Goal: Transaction & Acquisition: Purchase product/service

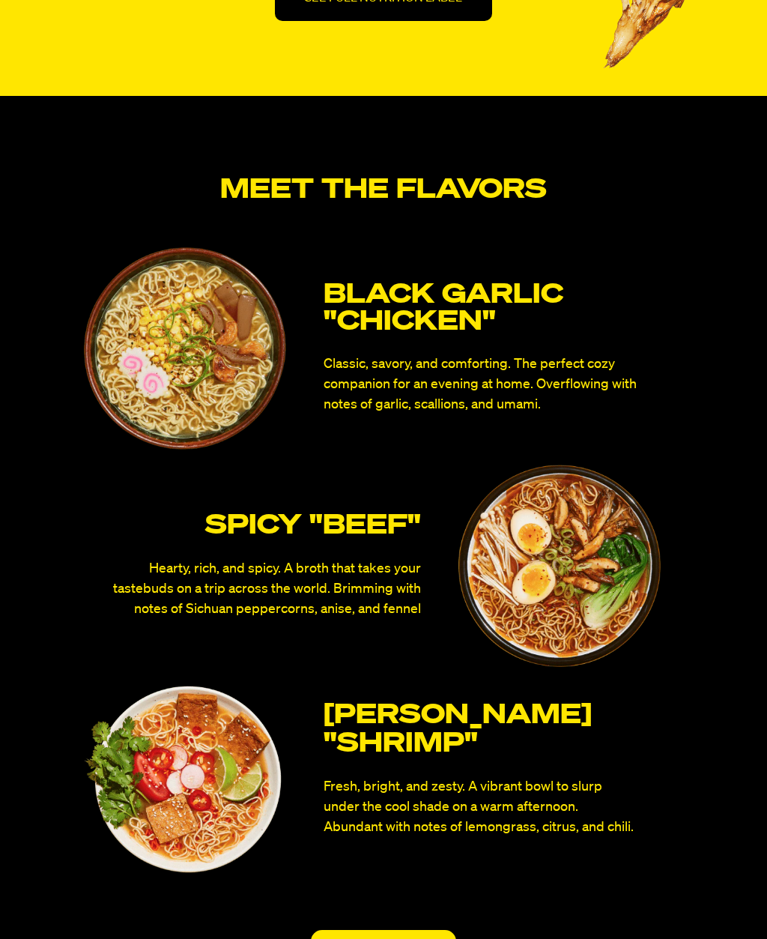
scroll to position [5632, 0]
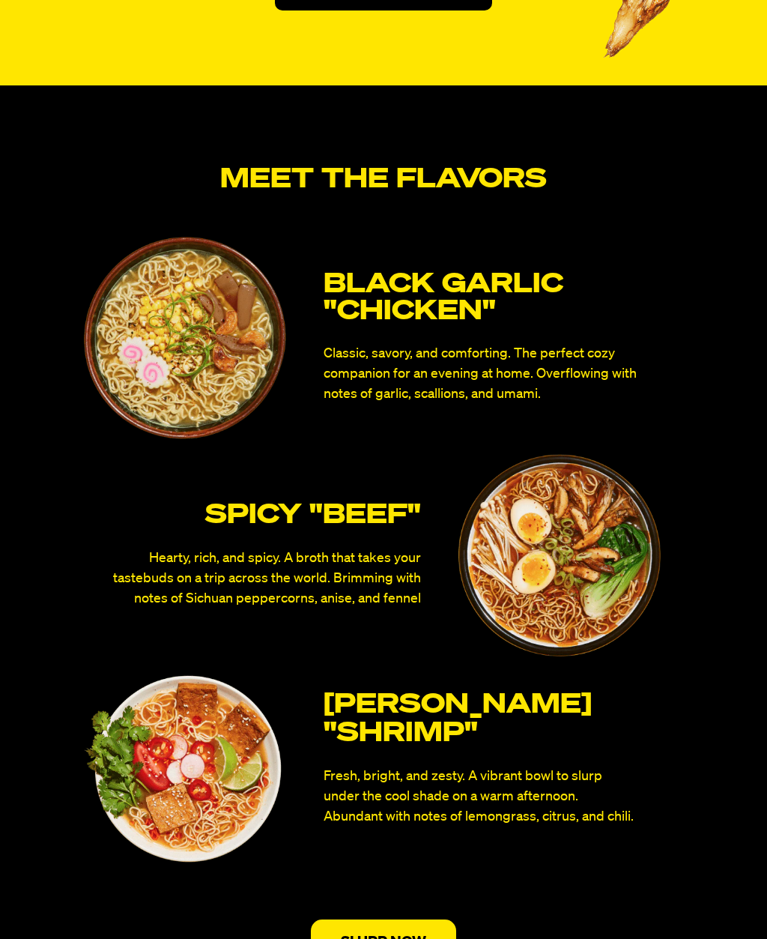
click at [449, 315] on p "Black Garlic "Chicken"" at bounding box center [504, 299] width 360 height 54
click at [376, 938] on p "SLURP NOW" at bounding box center [383, 941] width 85 height 15
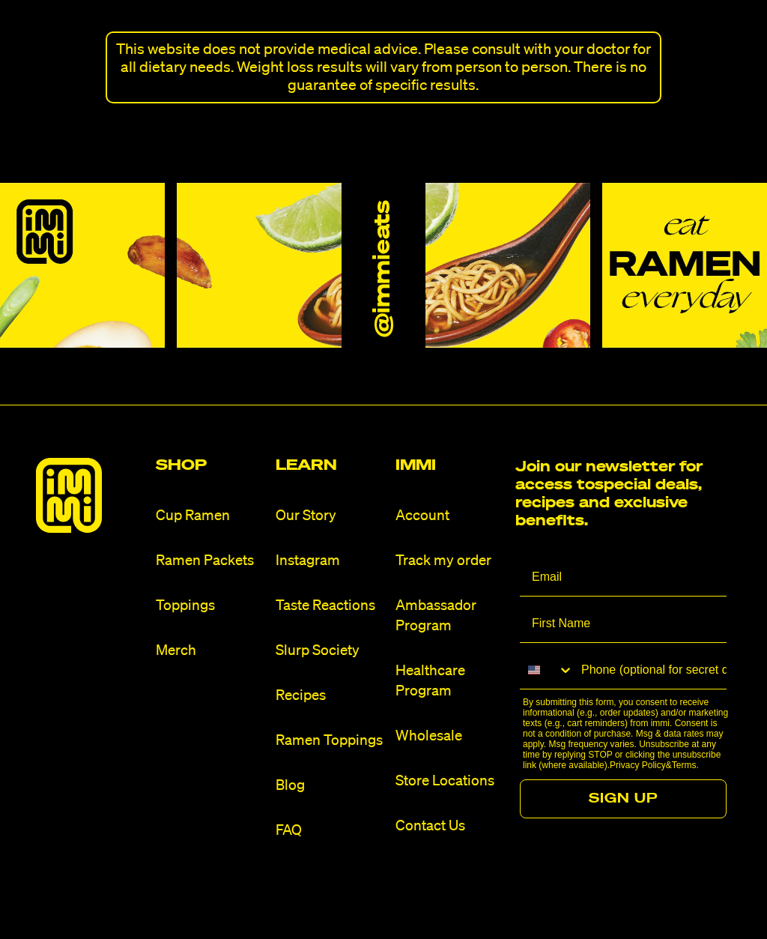
scroll to position [10326, 0]
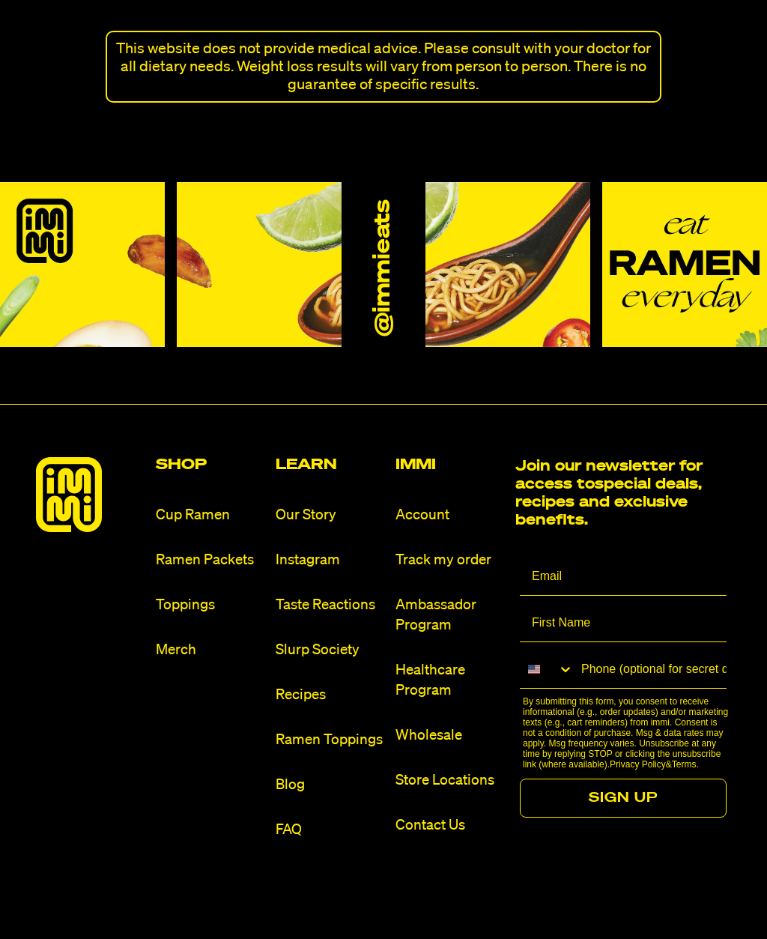
click at [180, 458] on h2 "Shop" at bounding box center [210, 465] width 108 height 15
click at [187, 458] on h2 "Shop" at bounding box center [210, 465] width 108 height 15
click at [207, 550] on link "Ramen Packets" at bounding box center [210, 560] width 108 height 20
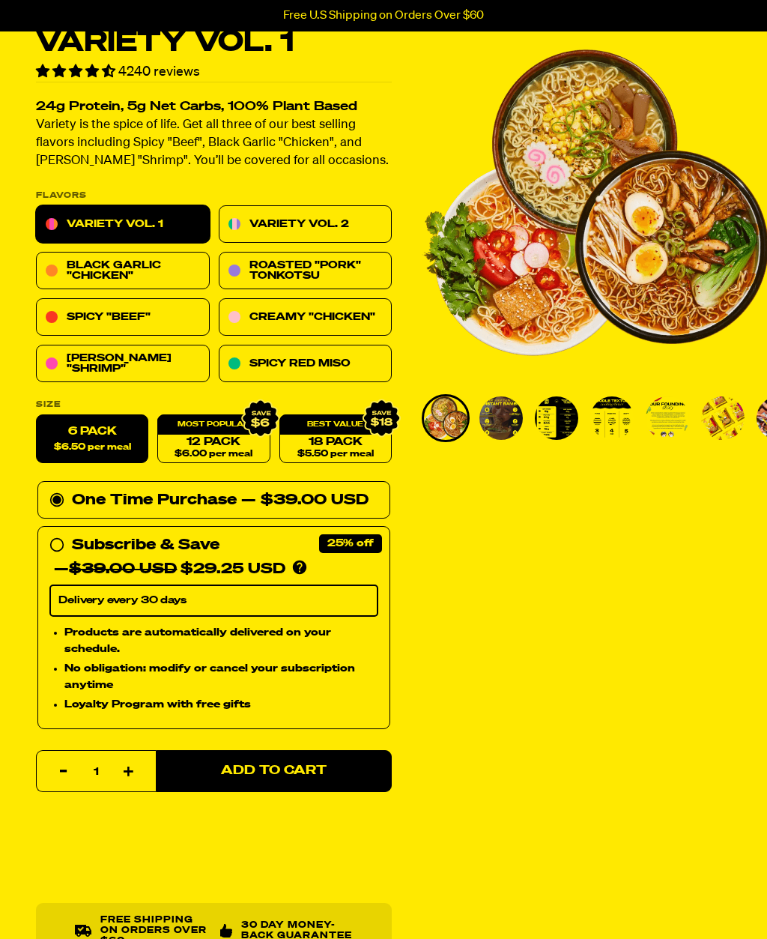
scroll to position [89, 0]
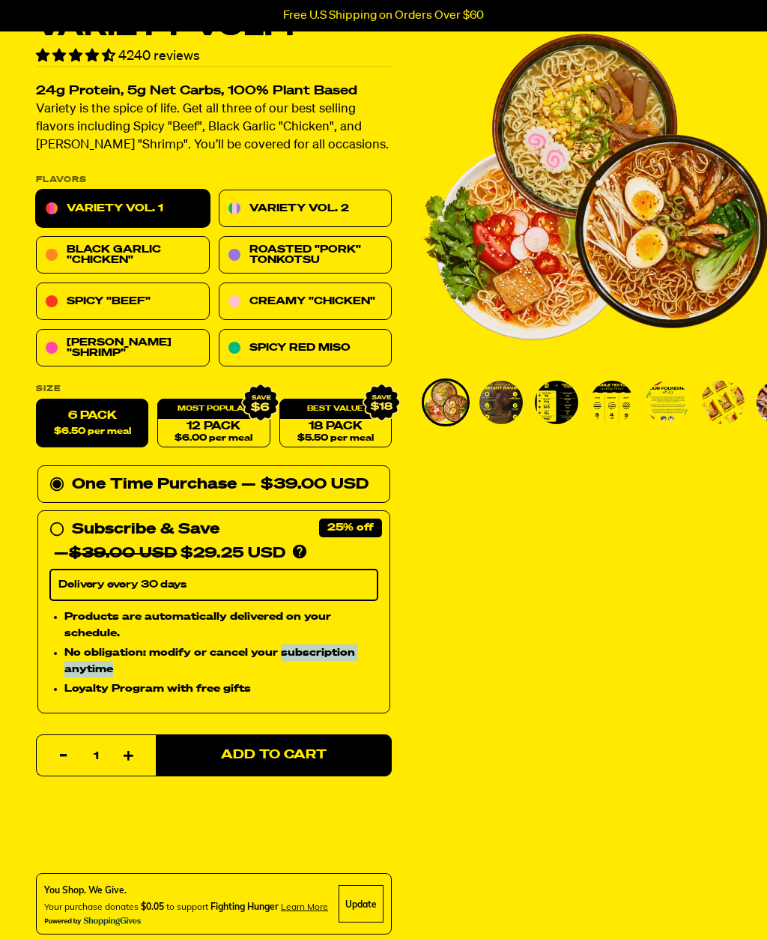
click at [313, 299] on link "Creamy "Chicken"" at bounding box center [306, 301] width 174 height 37
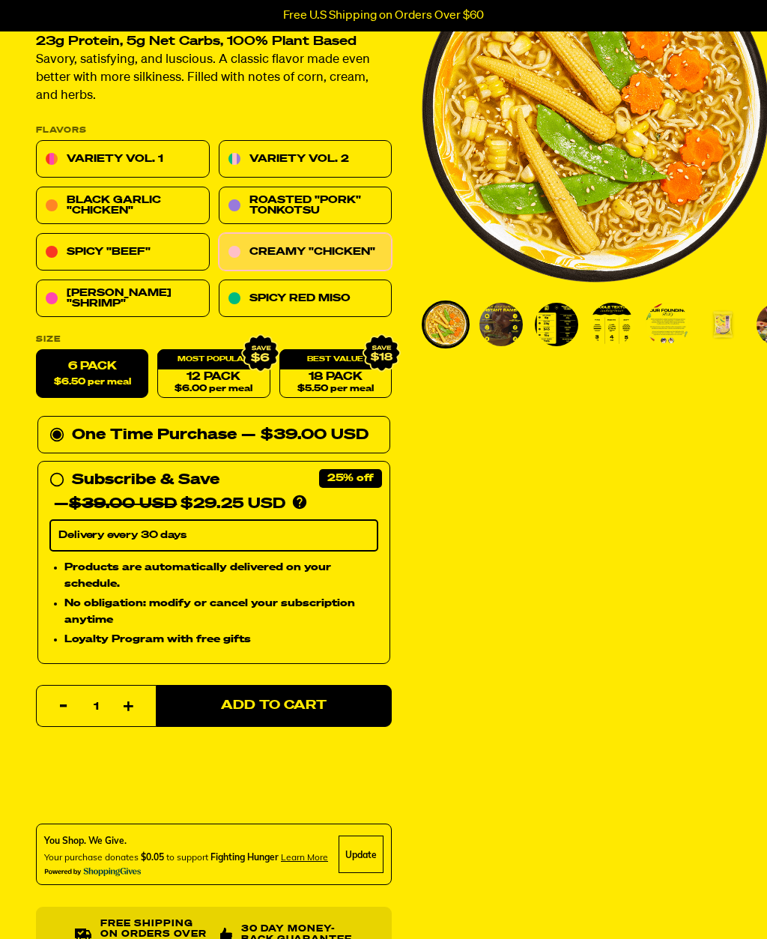
scroll to position [167, 0]
click at [268, 701] on span "Add to Cart" at bounding box center [274, 705] width 106 height 13
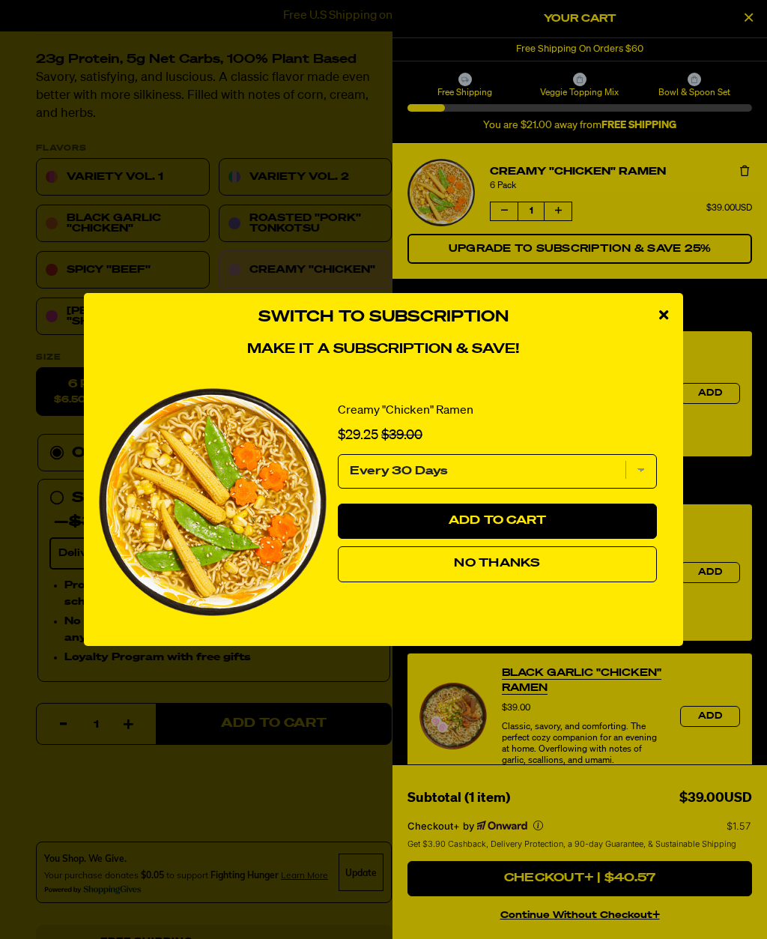
scroll to position [148, 0]
click at [491, 582] on button "No Thanks" at bounding box center [497, 564] width 319 height 36
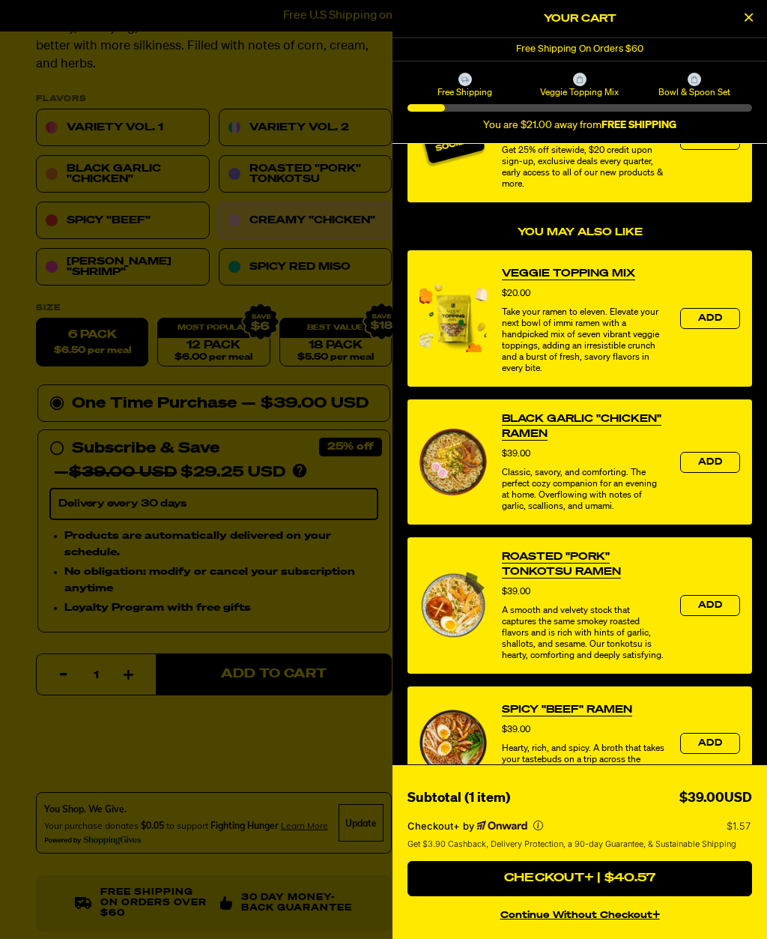
scroll to position [255, 0]
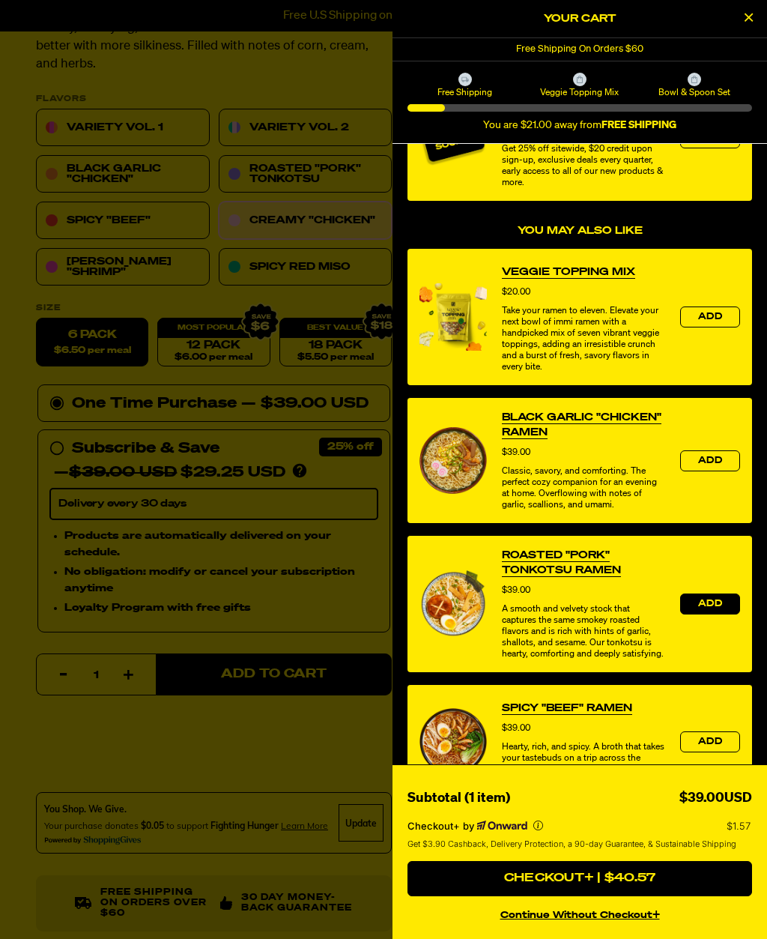
click at [703, 607] on span "Add" at bounding box center [710, 603] width 24 height 9
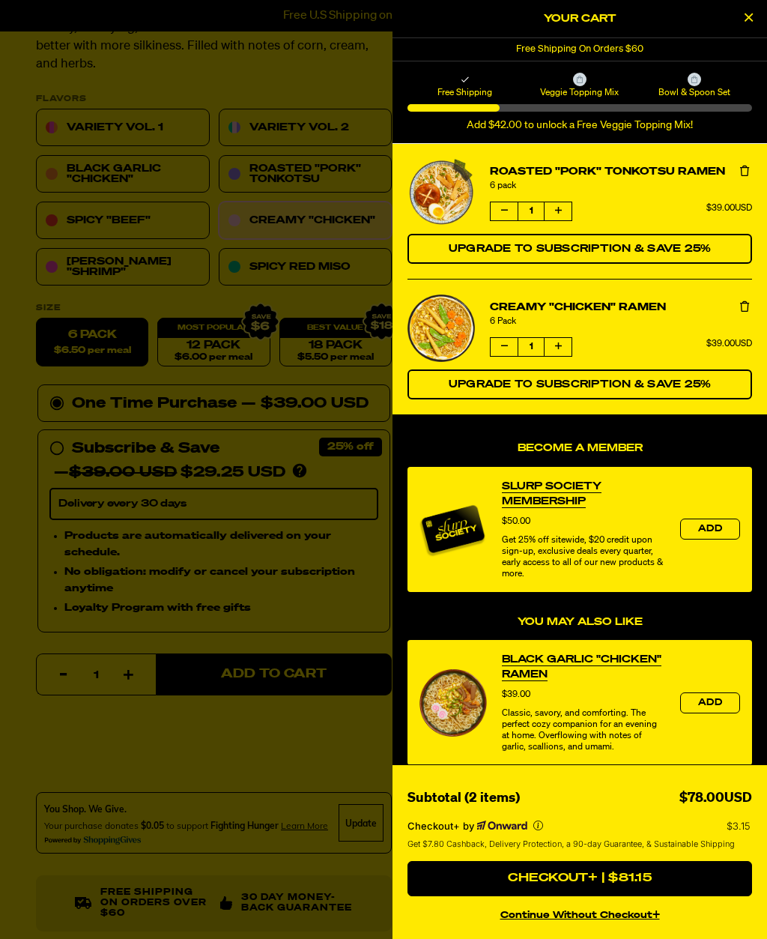
click at [563, 203] on button "product" at bounding box center [558, 211] width 27 height 18
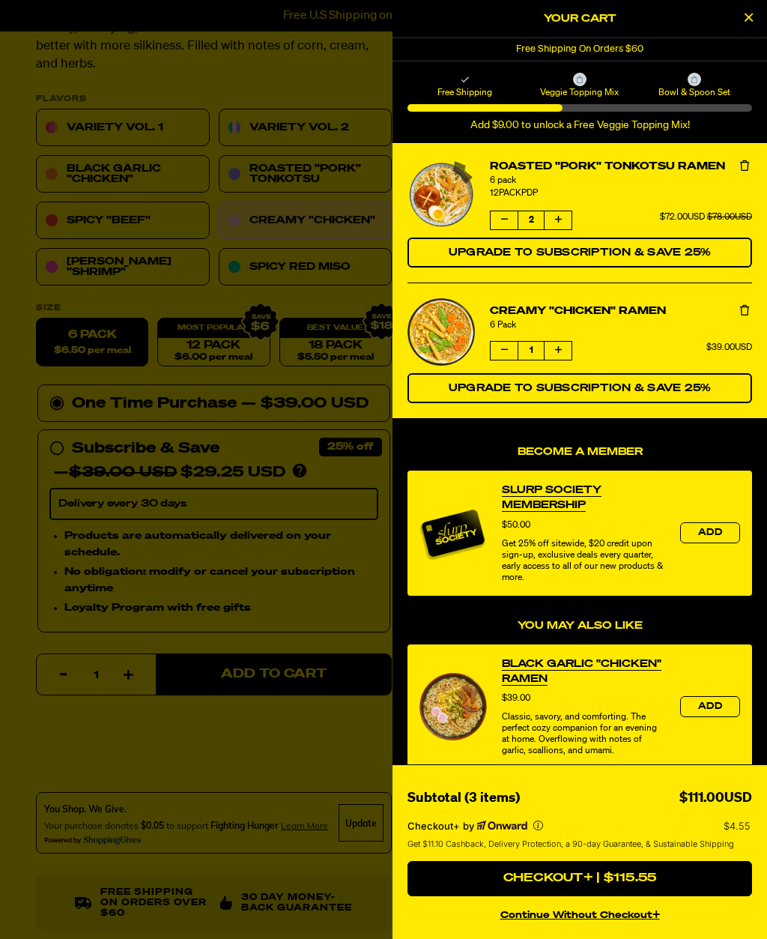
click at [558, 356] on button "product" at bounding box center [558, 351] width 27 height 18
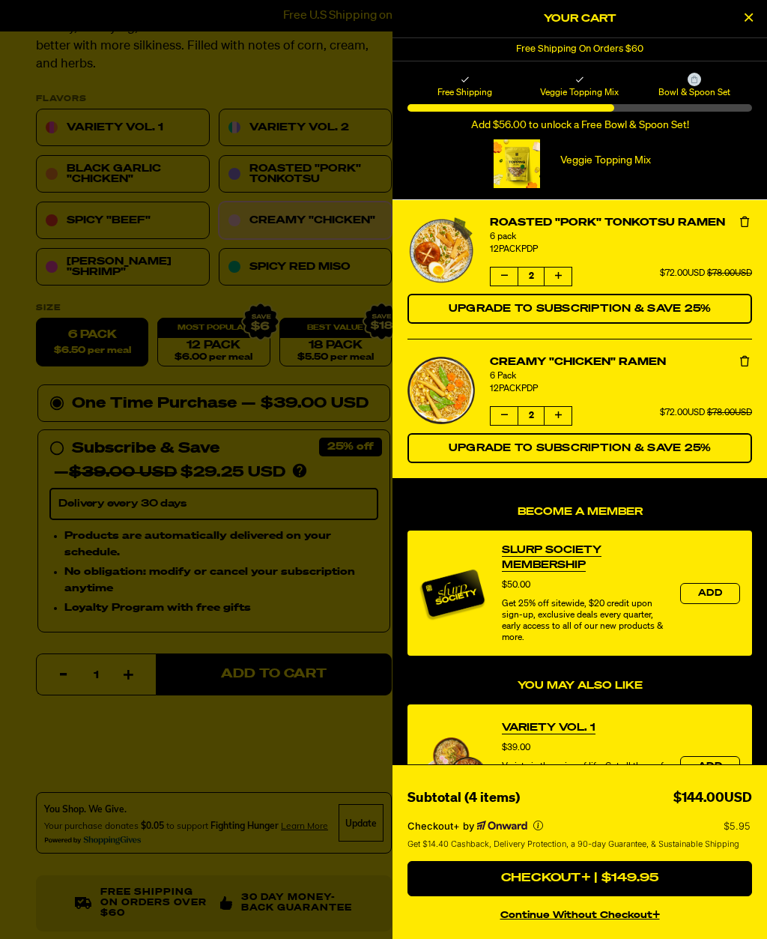
click at [558, 273] on icon "product" at bounding box center [558, 275] width 7 height 9
click at [765, 667] on div "Become a Member Slurp Society Membership Price $50.00 Get 25% off sitewide, $20…" at bounding box center [580, 868] width 375 height 779
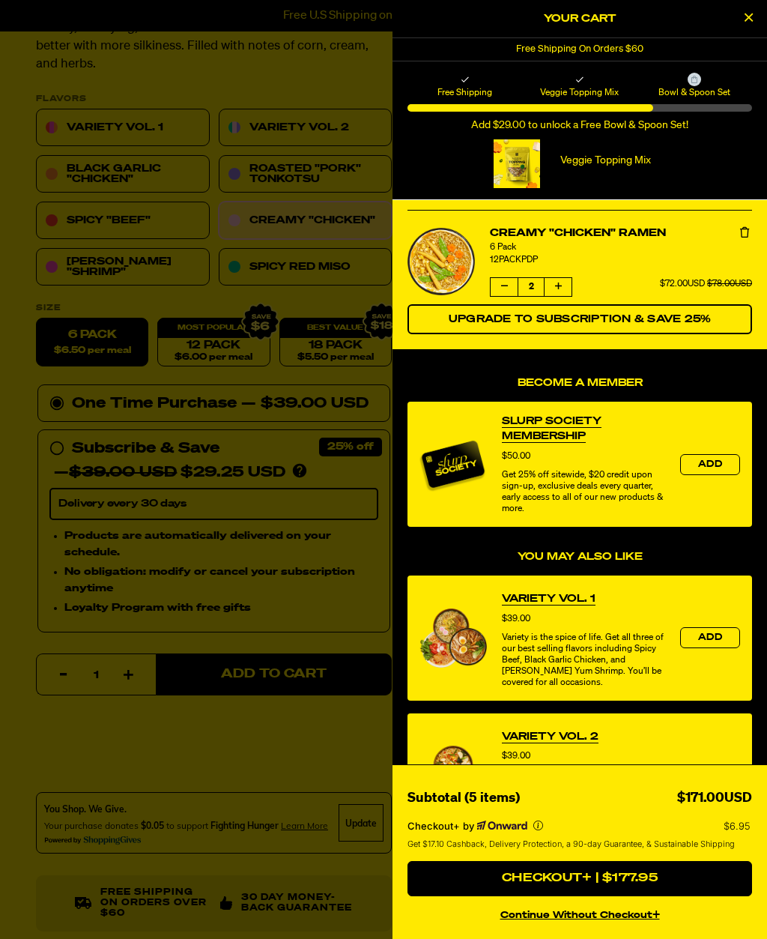
scroll to position [147, 0]
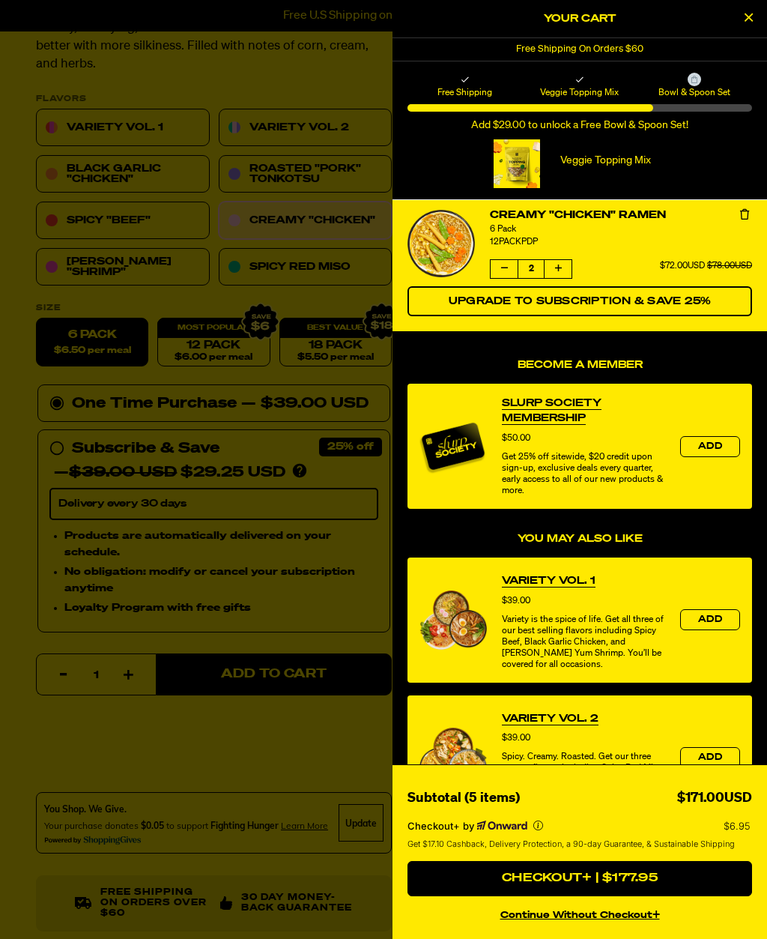
click at [765, 631] on div "Become a Member Slurp Society Membership Price $50.00 Get 25% off sitewide, $20…" at bounding box center [580, 721] width 375 height 779
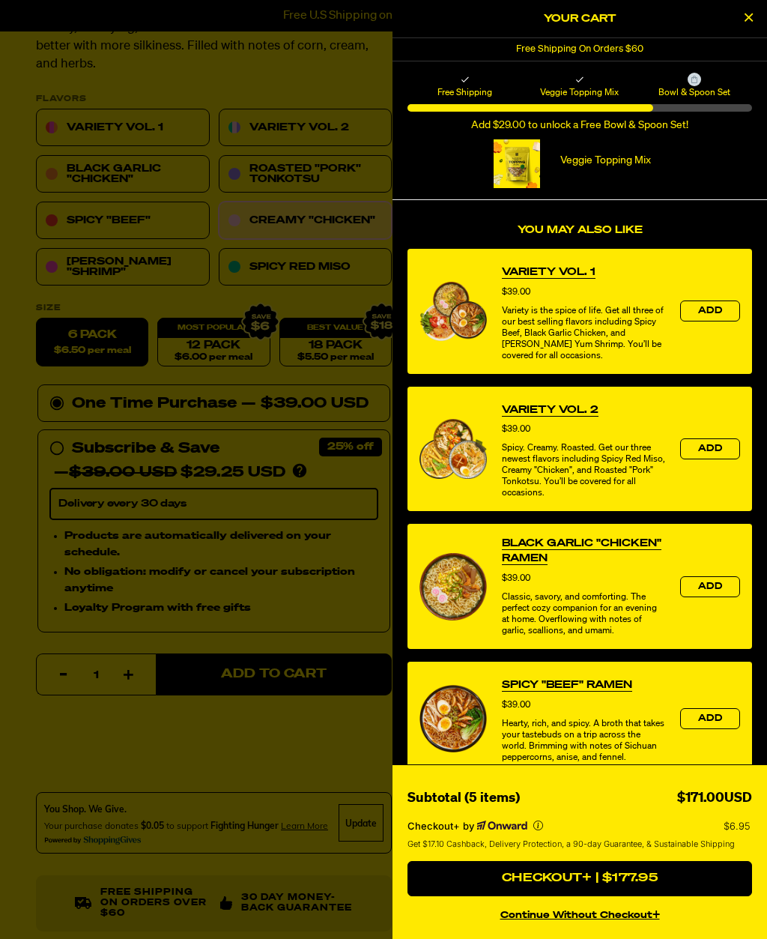
click at [764, 646] on div "Become a Member Slurp Society Membership Price $50.00 Get 25% off sitewide, $20…" at bounding box center [580, 412] width 375 height 779
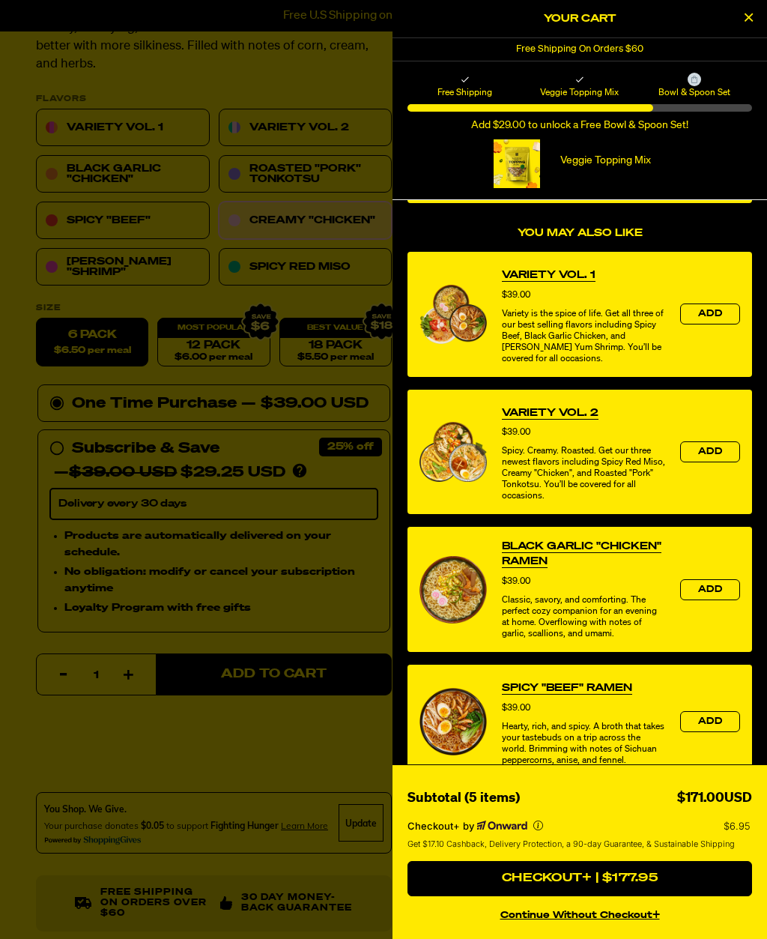
scroll to position [452, 0]
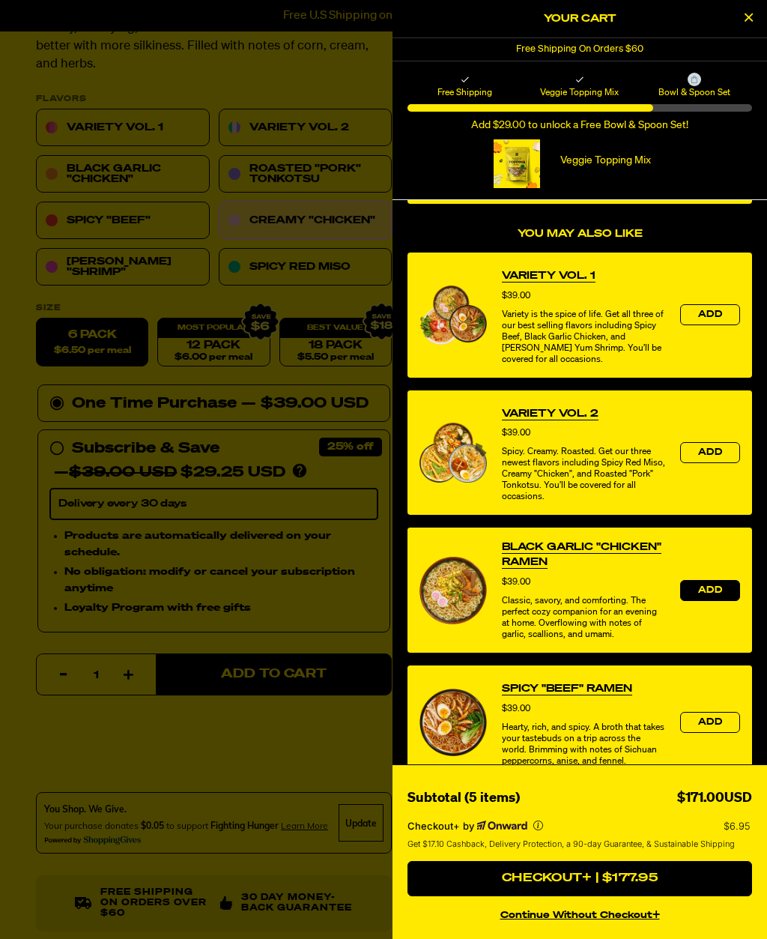
click at [712, 593] on span "Add" at bounding box center [710, 590] width 24 height 9
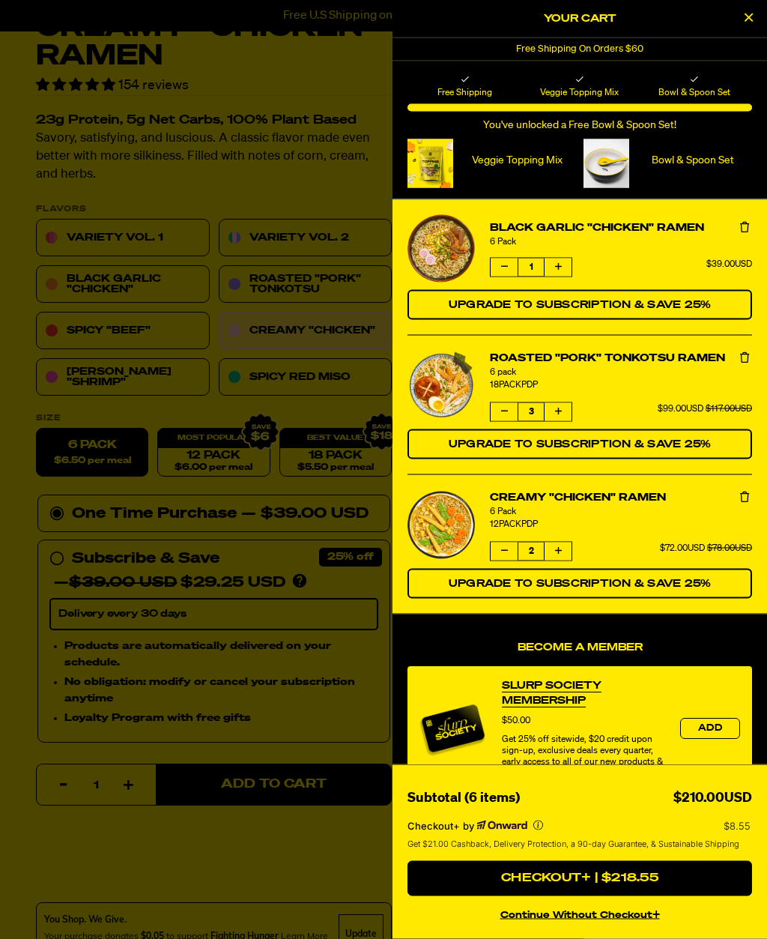
scroll to position [0, 0]
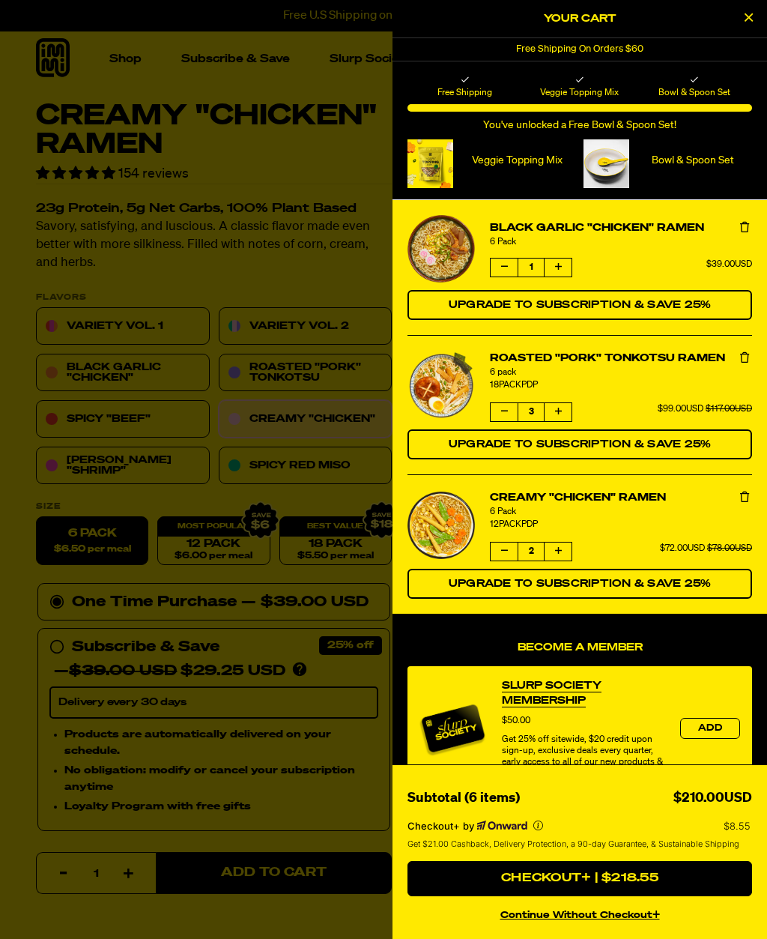
click at [283, 121] on div at bounding box center [383, 469] width 767 height 939
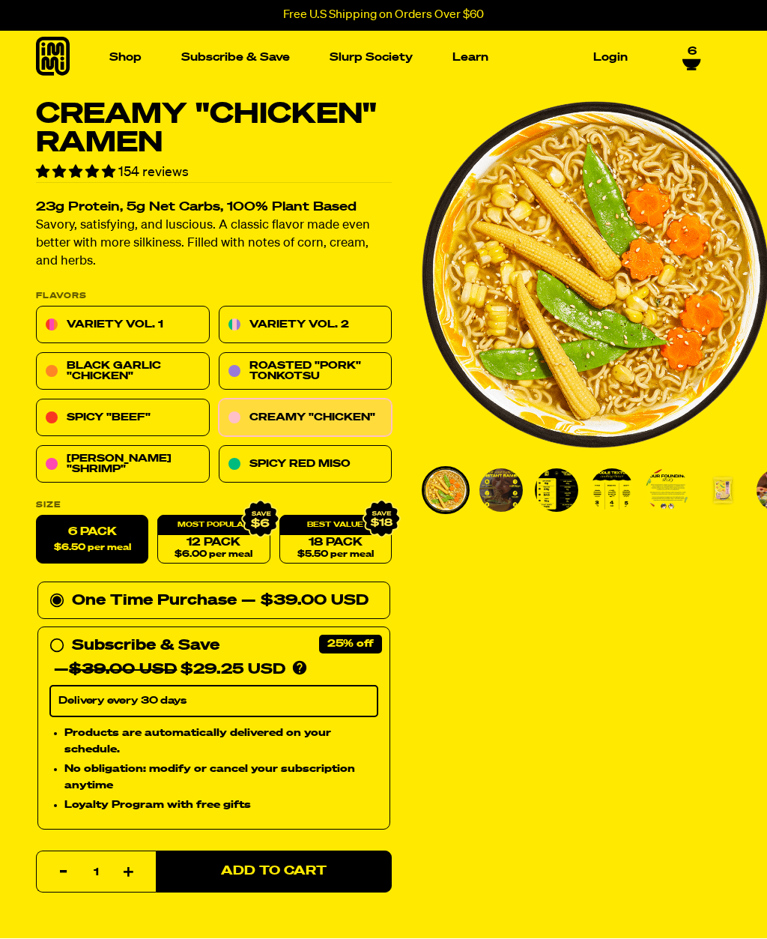
scroll to position [1, 0]
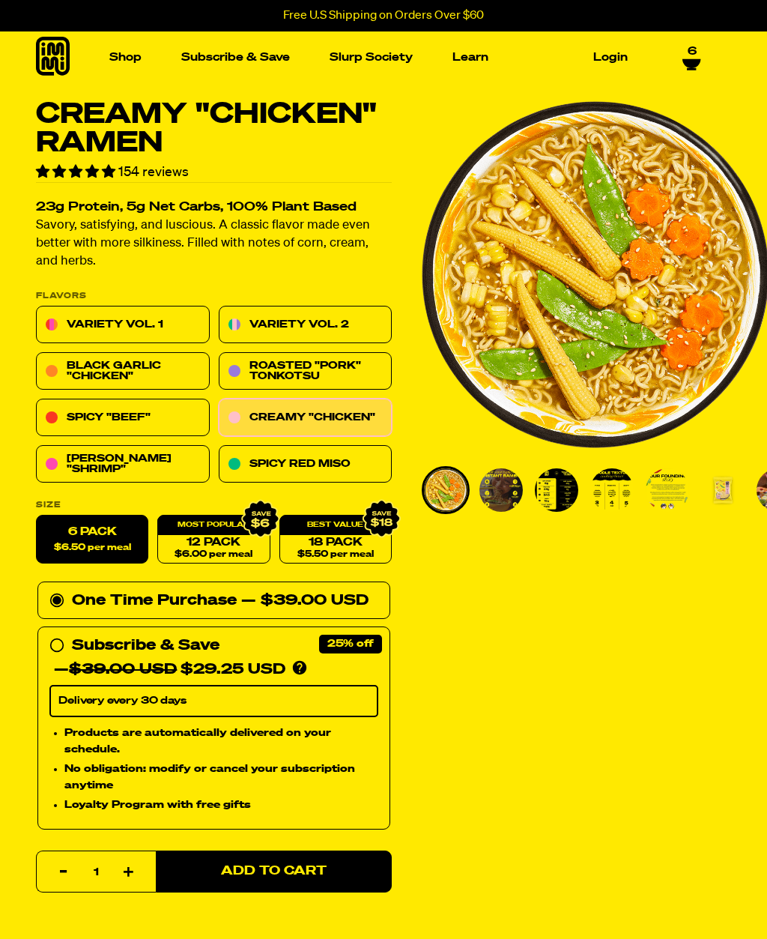
click at [104, 226] on img "Main navigation" at bounding box center [98, 183] width 141 height 141
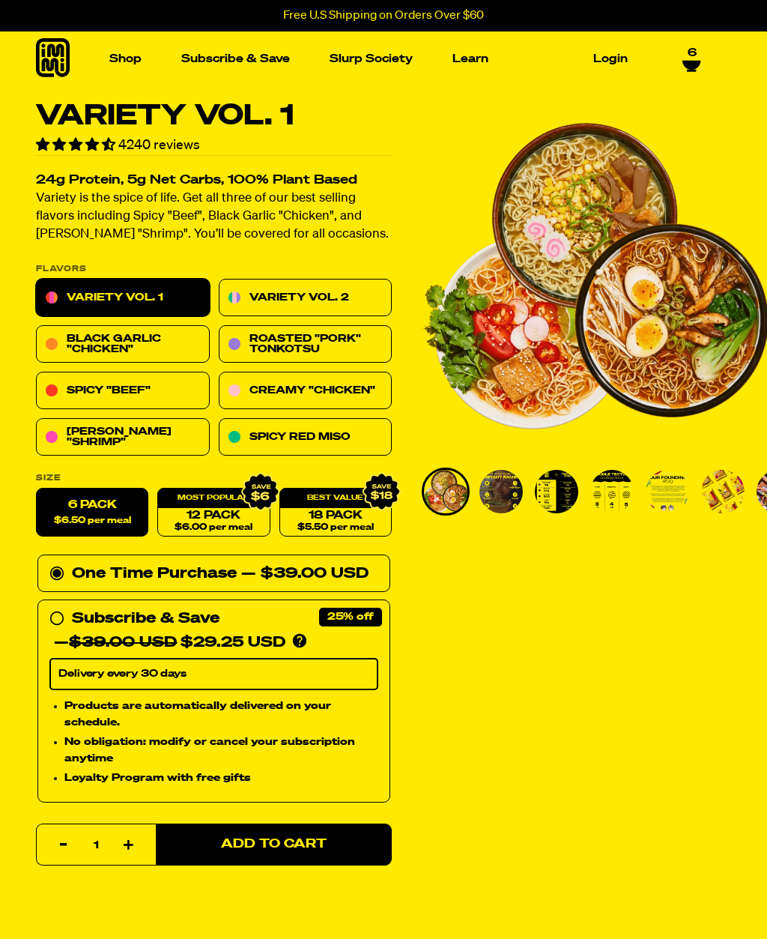
click at [309, 393] on link "Creamy "Chicken"" at bounding box center [306, 390] width 174 height 37
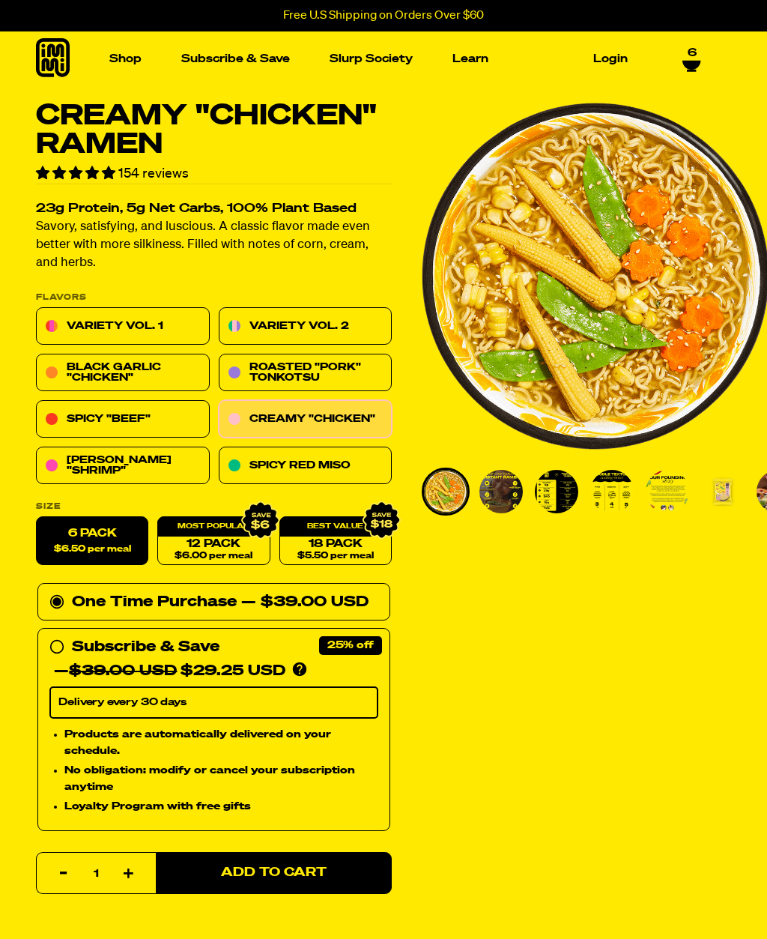
click at [292, 871] on span "Add to Cart" at bounding box center [274, 872] width 106 height 13
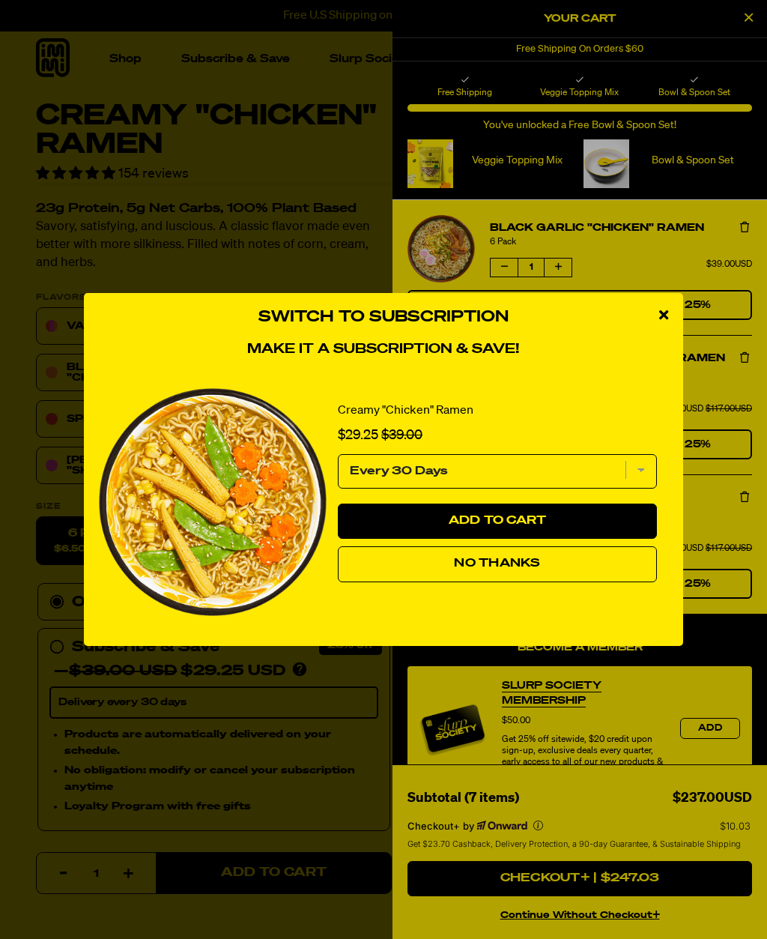
click at [667, 315] on icon "close modal" at bounding box center [663, 314] width 9 height 13
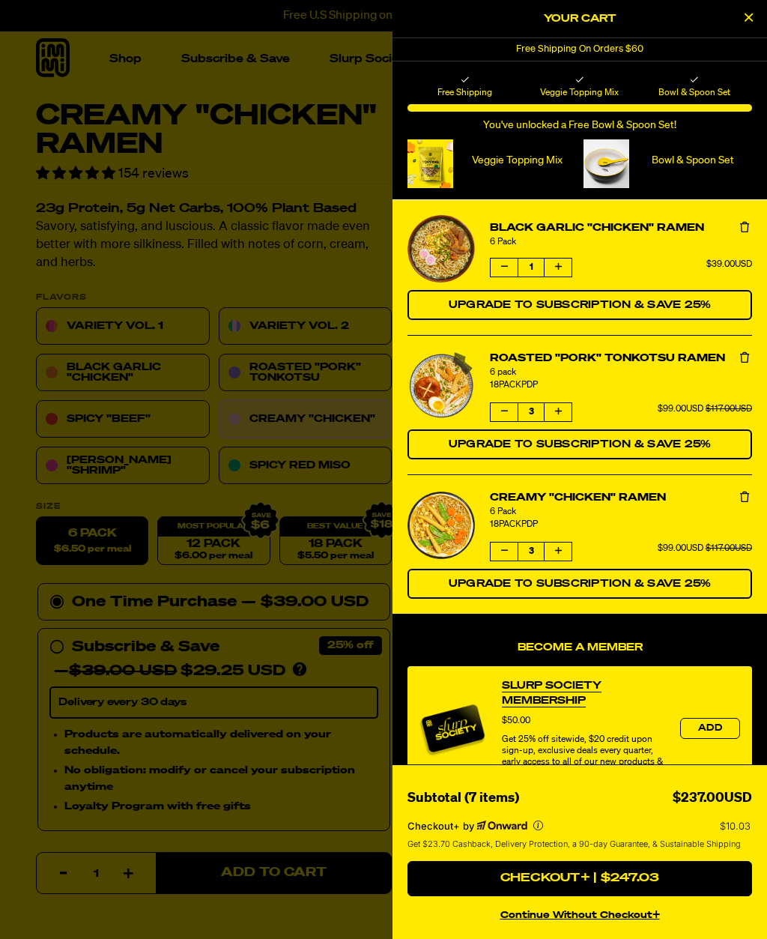
click at [501, 550] on icon "product" at bounding box center [504, 550] width 7 height 9
click at [500, 549] on button "product" at bounding box center [504, 551] width 27 height 18
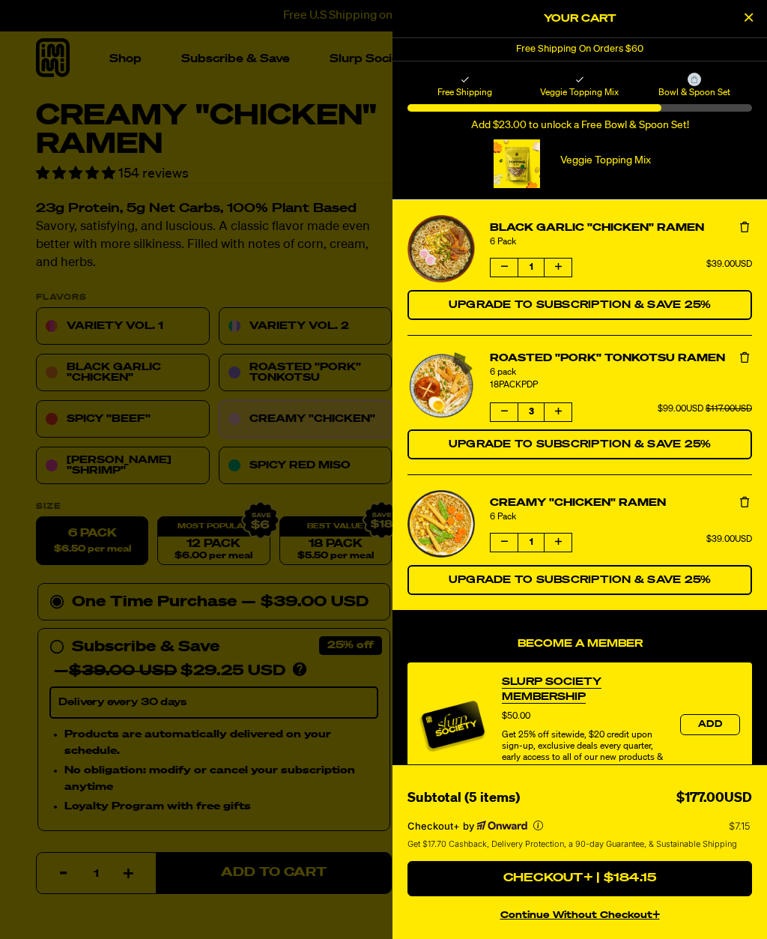
click at [498, 415] on button "product" at bounding box center [504, 412] width 27 height 18
click at [493, 420] on button "product" at bounding box center [504, 412] width 27 height 18
click at [497, 414] on button "product" at bounding box center [504, 412] width 27 height 18
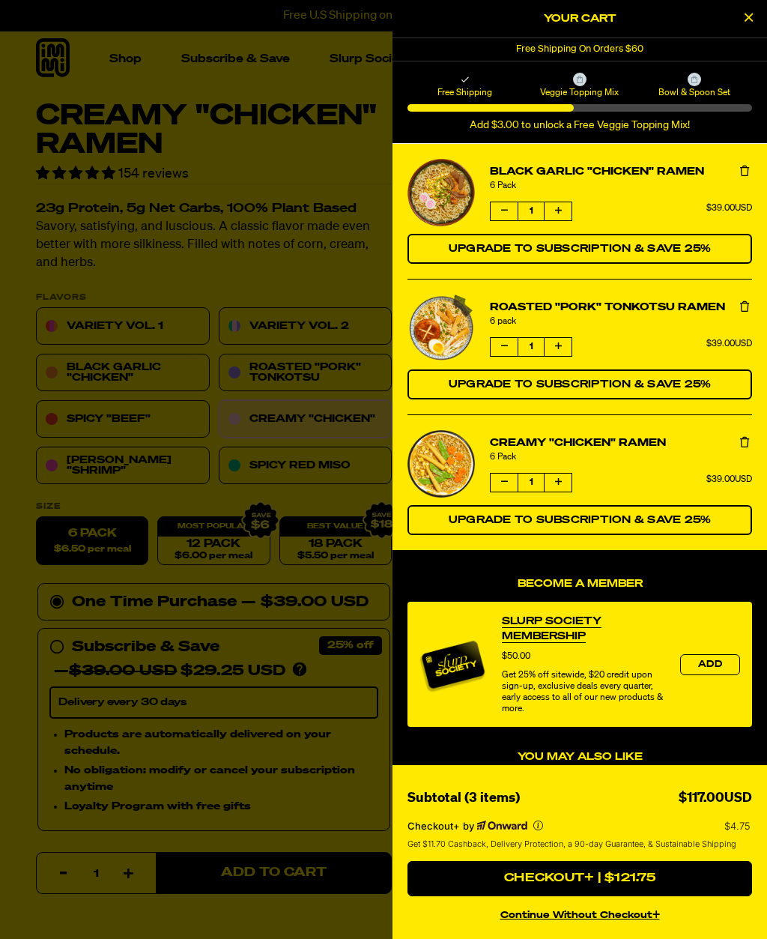
click at [503, 348] on icon "product" at bounding box center [504, 346] width 7 height 9
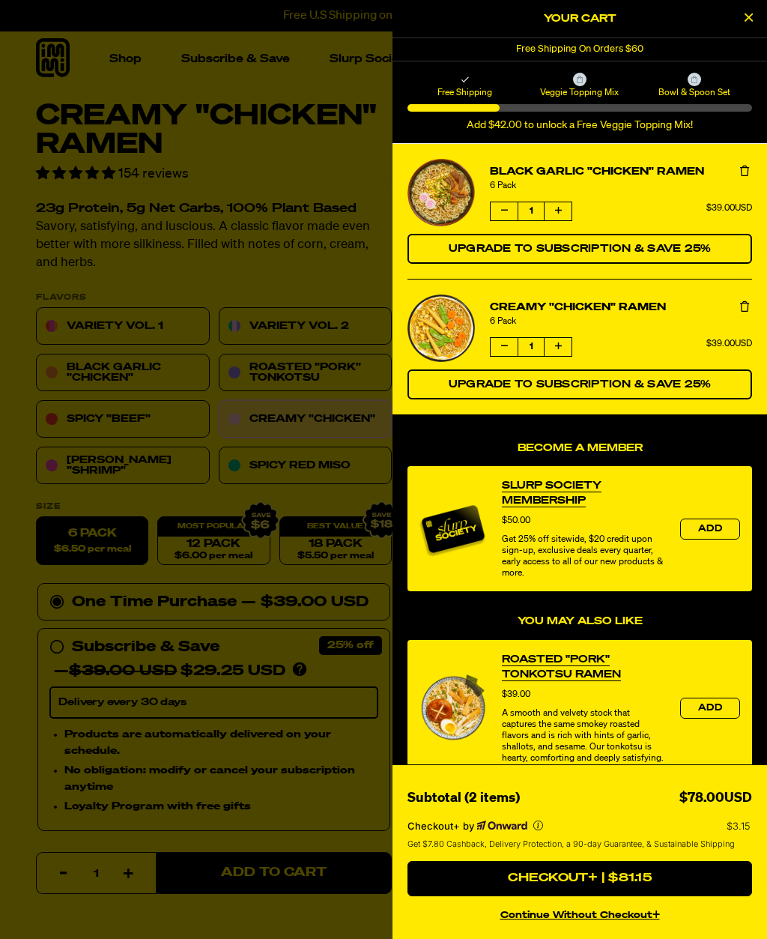
click at [515, 208] on button "product" at bounding box center [504, 211] width 27 height 18
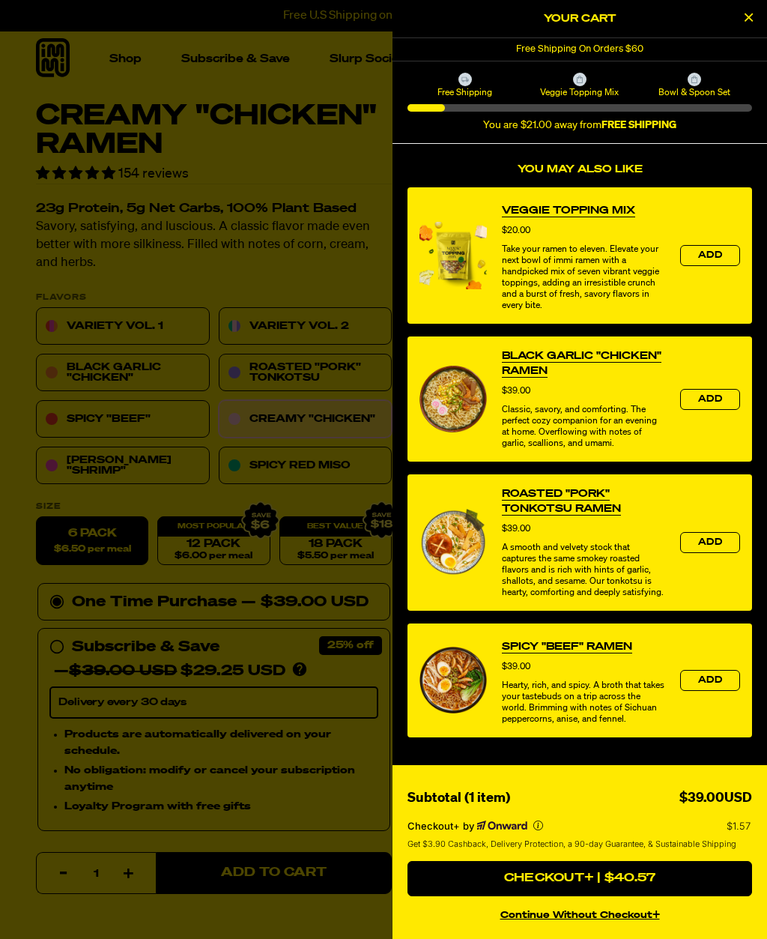
scroll to position [325, 0]
click at [689, 881] on button "Checkout+ | $40.57" at bounding box center [580, 879] width 345 height 36
